Goal: Task Accomplishment & Management: Manage account settings

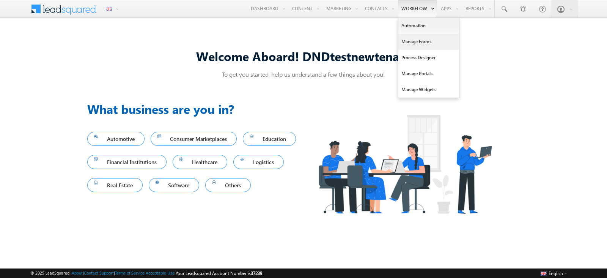
click at [430, 44] on link "Manage Forms" at bounding box center [429, 42] width 61 height 16
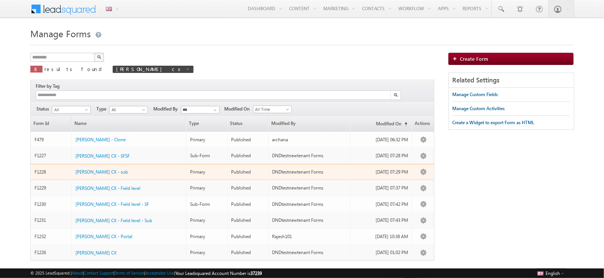
scroll to position [35, 0]
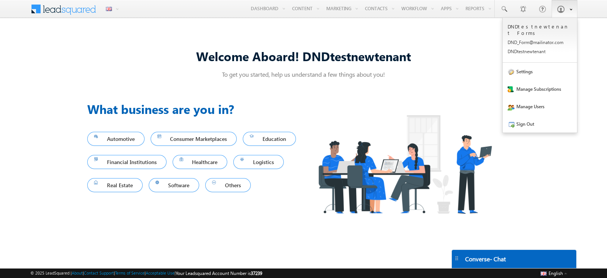
click at [562, 13] on link at bounding box center [565, 8] width 26 height 17
click at [531, 117] on link "Sign Out" at bounding box center [540, 123] width 74 height 17
